Goal: Check status: Check status

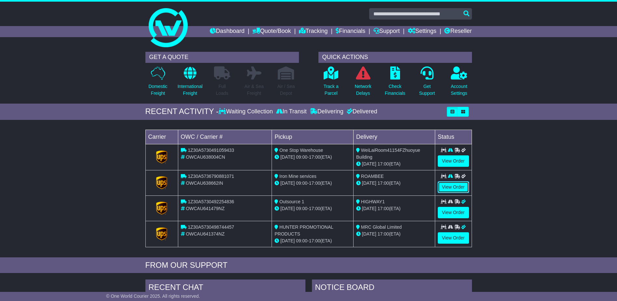
click at [451, 188] on link "View Order" at bounding box center [453, 186] width 31 height 11
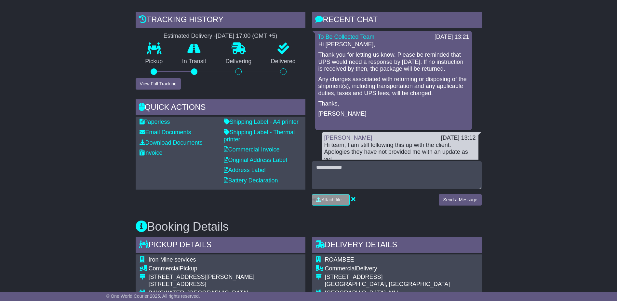
scroll to position [163, 0]
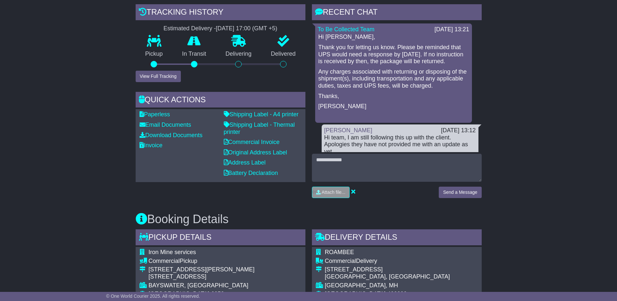
drag, startPoint x: 318, startPoint y: 47, endPoint x: 463, endPoint y: 93, distance: 151.9
click at [463, 93] on div "Hi [PERSON_NAME], Thank you for letting us know. Please be reminded that UPS wo…" at bounding box center [394, 77] width 152 height 87
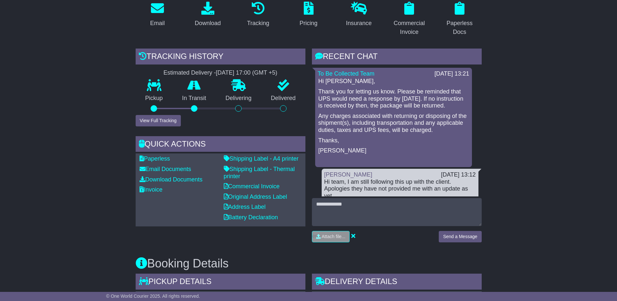
scroll to position [0, 0]
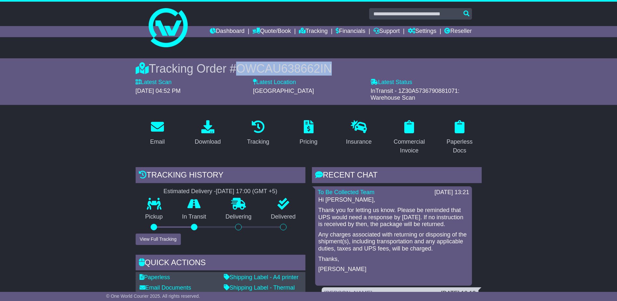
drag, startPoint x: 338, startPoint y: 70, endPoint x: 239, endPoint y: 71, distance: 99.2
click at [239, 71] on div "Tracking Order # OWCAU638662IN" at bounding box center [309, 68] width 346 height 14
copy span "OWCAU638662IN"
drag, startPoint x: 318, startPoint y: 240, endPoint x: 460, endPoint y: 253, distance: 142.4
click at [460, 253] on div "Hi [PERSON_NAME], Thank you for letting us know. Please be reminded that UPS wo…" at bounding box center [394, 239] width 152 height 87
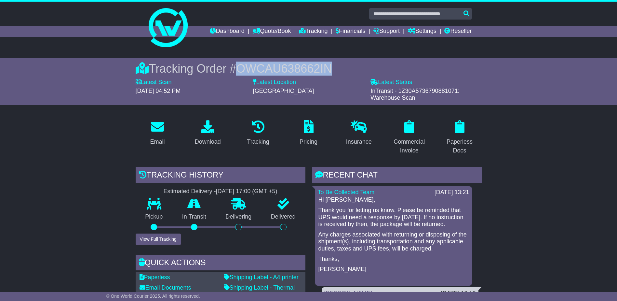
copy p "Any charges associated with returning or disposing of the shipment(s), includin…"
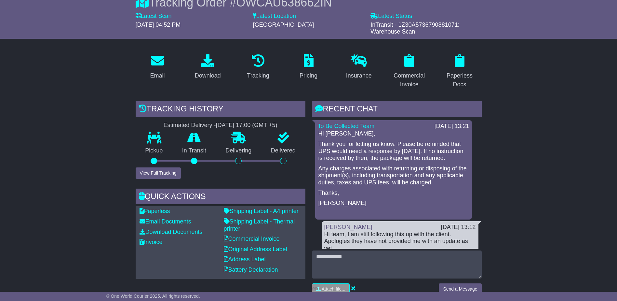
scroll to position [163, 0]
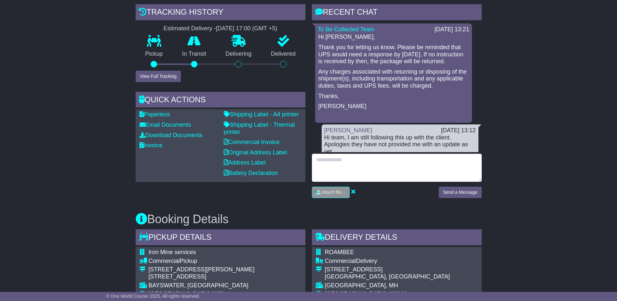
click at [338, 163] on textarea at bounding box center [397, 168] width 170 height 28
type textarea "**********"
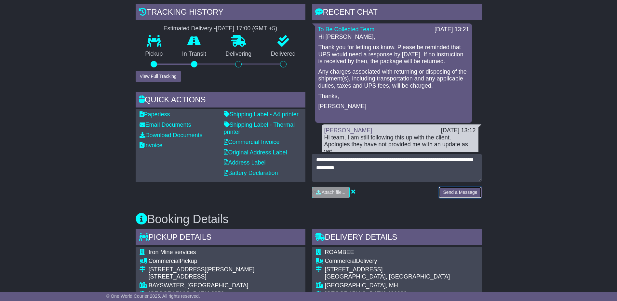
click at [468, 190] on button "Send a Message" at bounding box center [460, 191] width 43 height 11
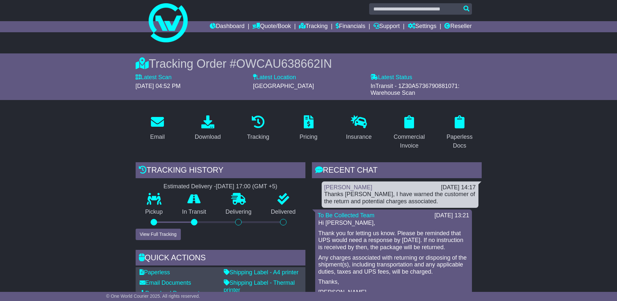
scroll to position [0, 0]
